Goal: Browse casually: Explore the website without a specific task or goal

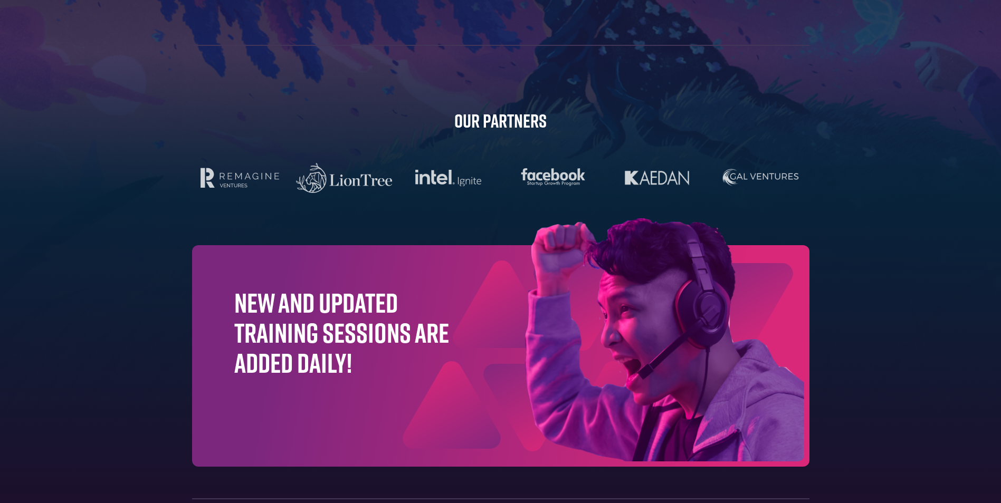
scroll to position [3297, 0]
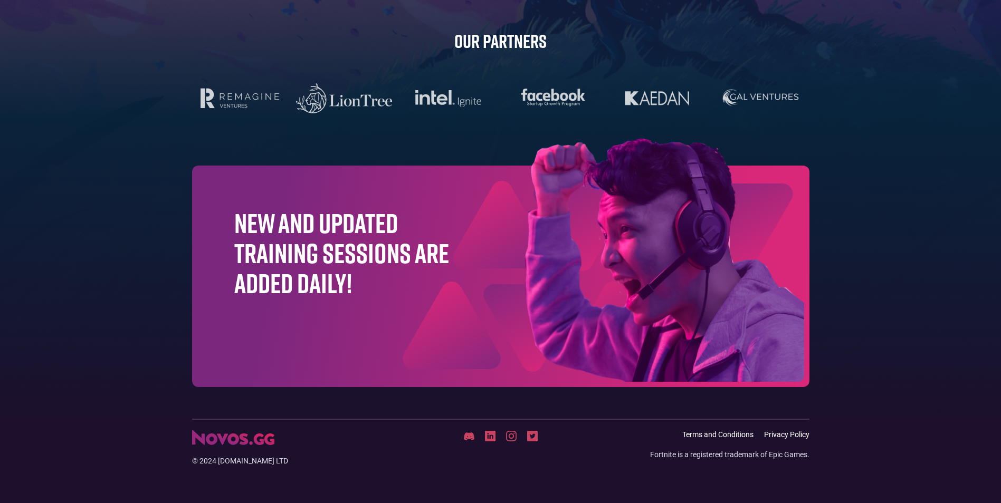
click at [470, 441] on img at bounding box center [469, 435] width 11 height 9
